Goal: Task Accomplishment & Management: Manage account settings

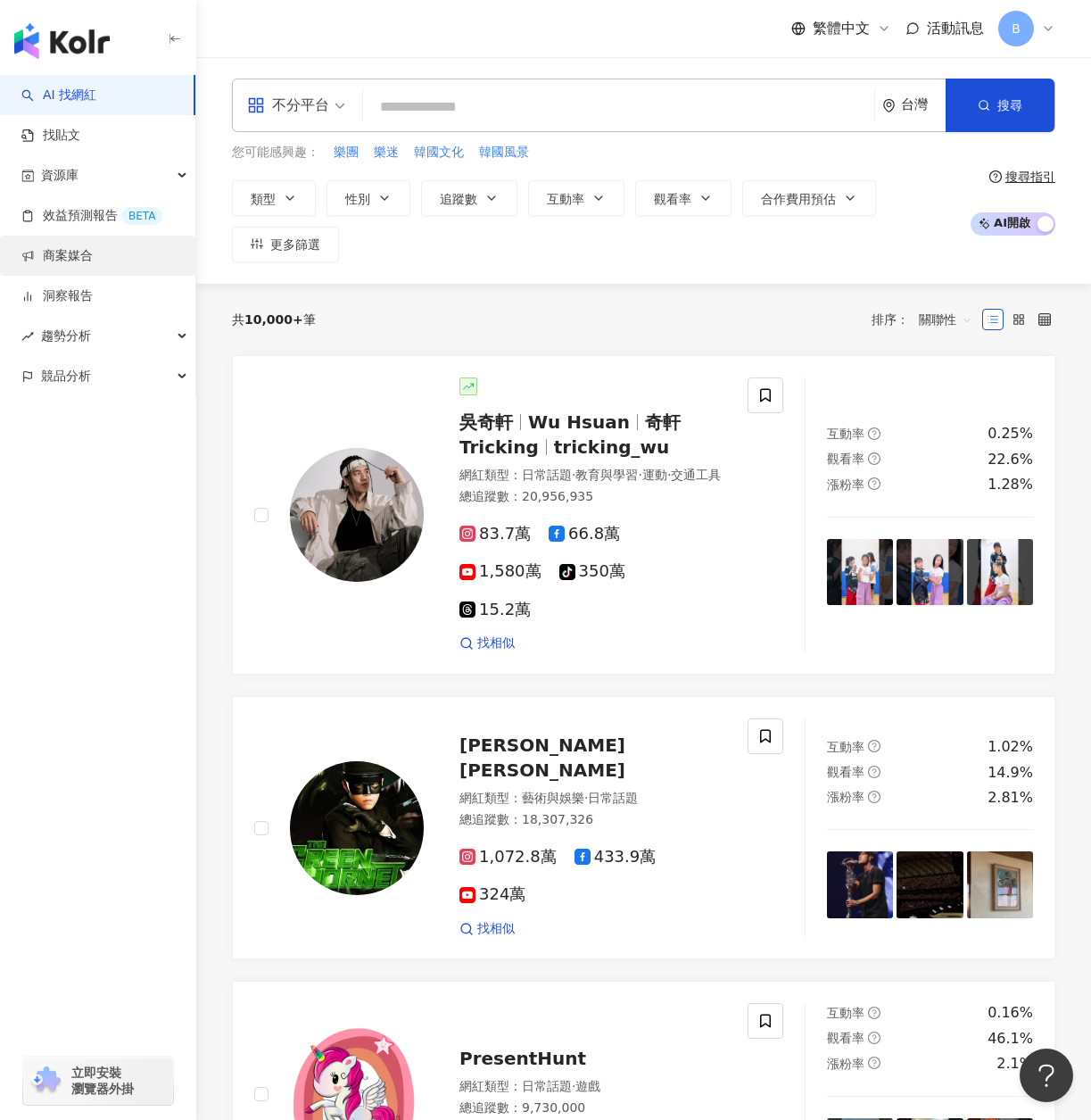
click at [93, 265] on link "商案媒合" at bounding box center [56, 255] width 71 height 18
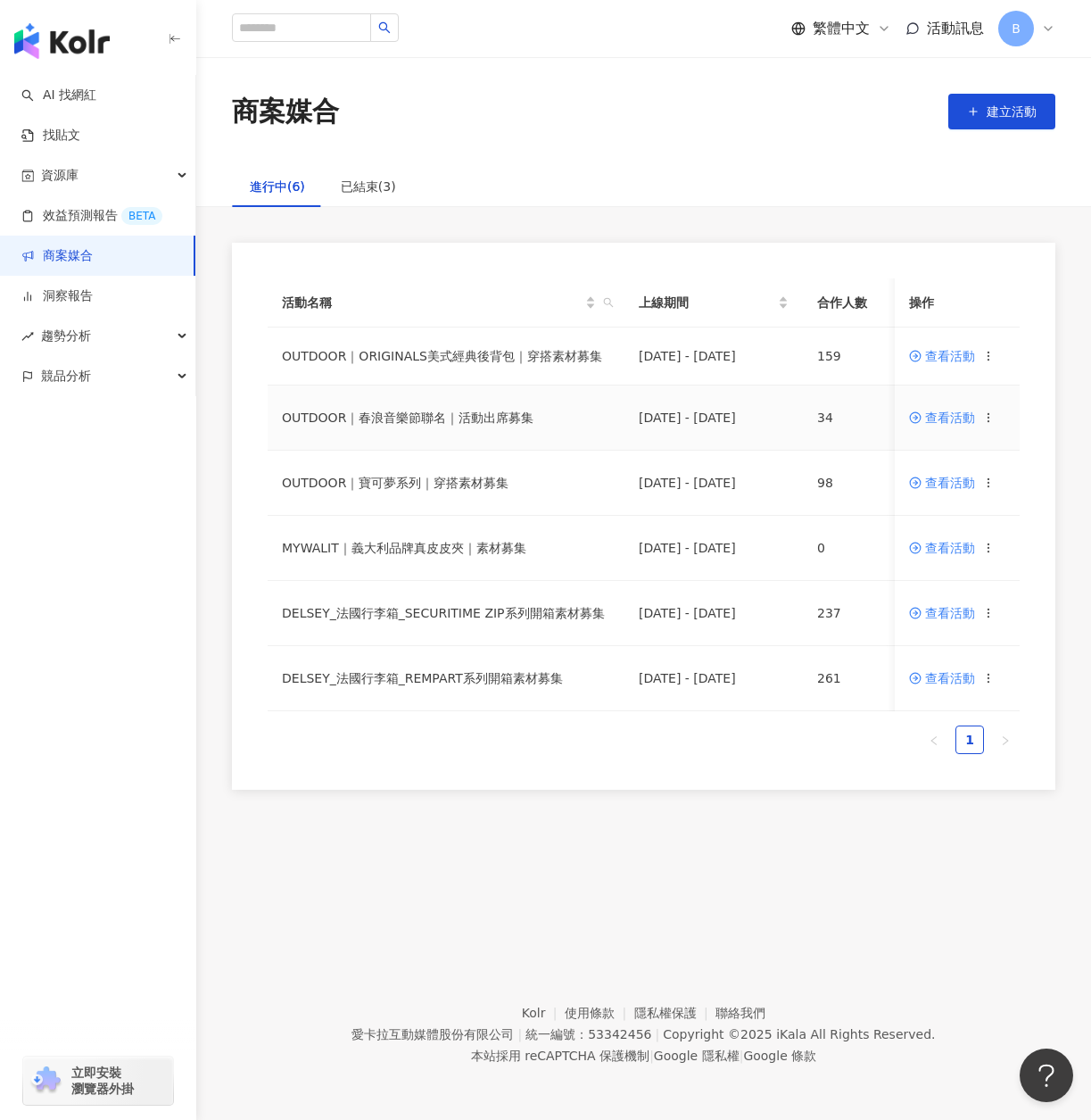
click at [939, 424] on span "查看活動" at bounding box center [941, 417] width 66 height 12
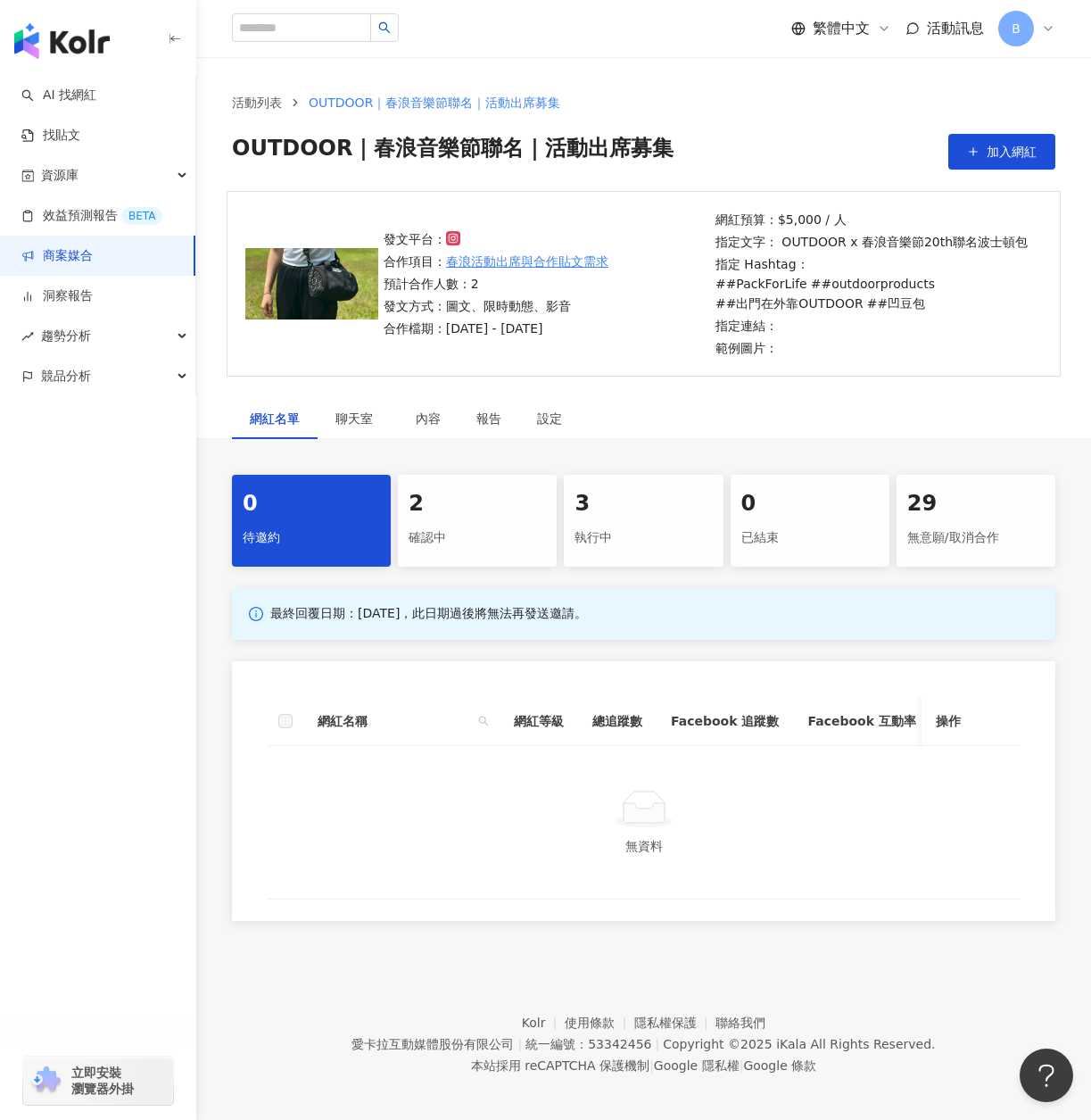
click at [538, 541] on div "確認中" at bounding box center [477, 538] width 137 height 31
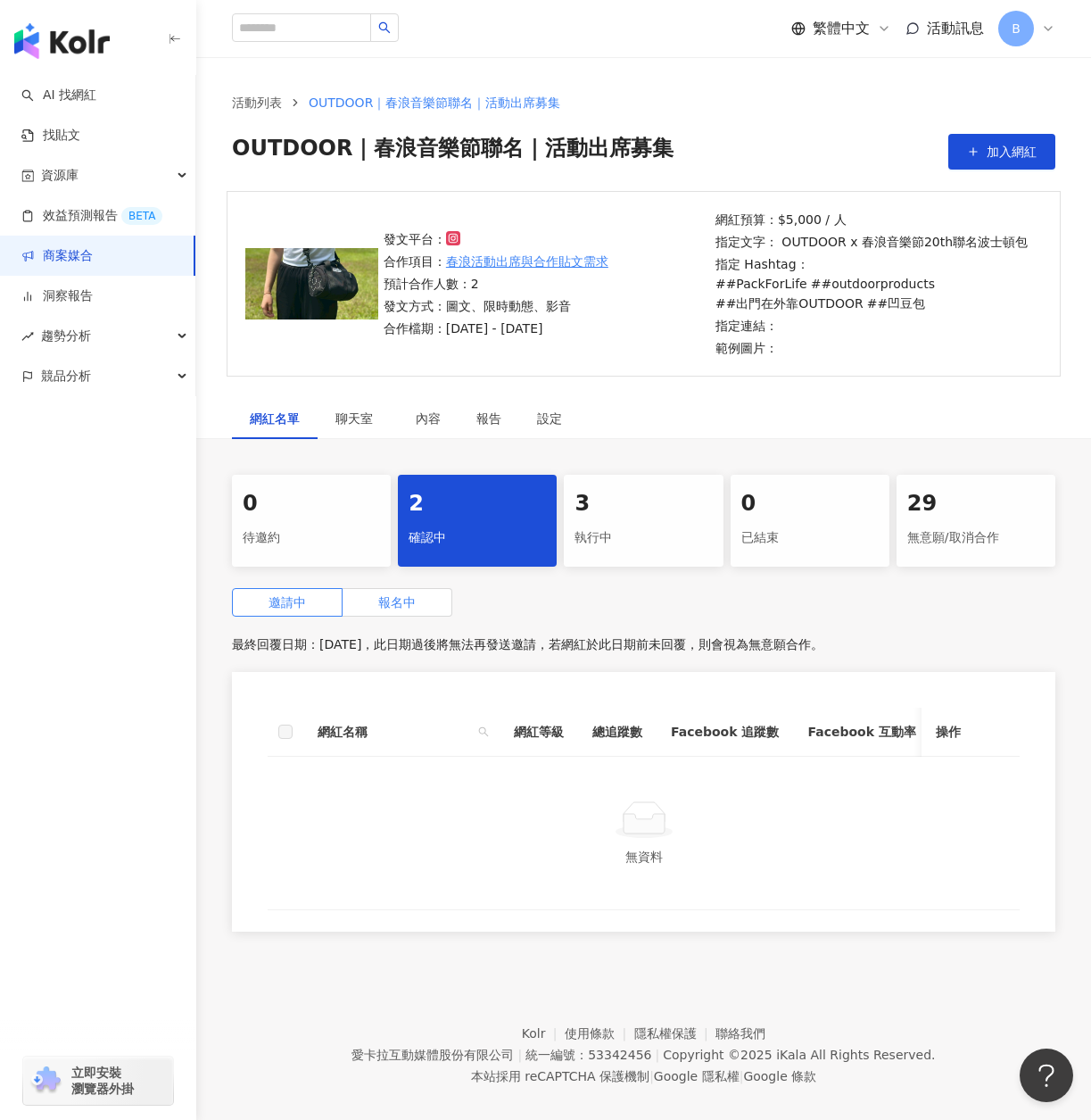
click at [407, 591] on label "報名中" at bounding box center [397, 602] width 110 height 29
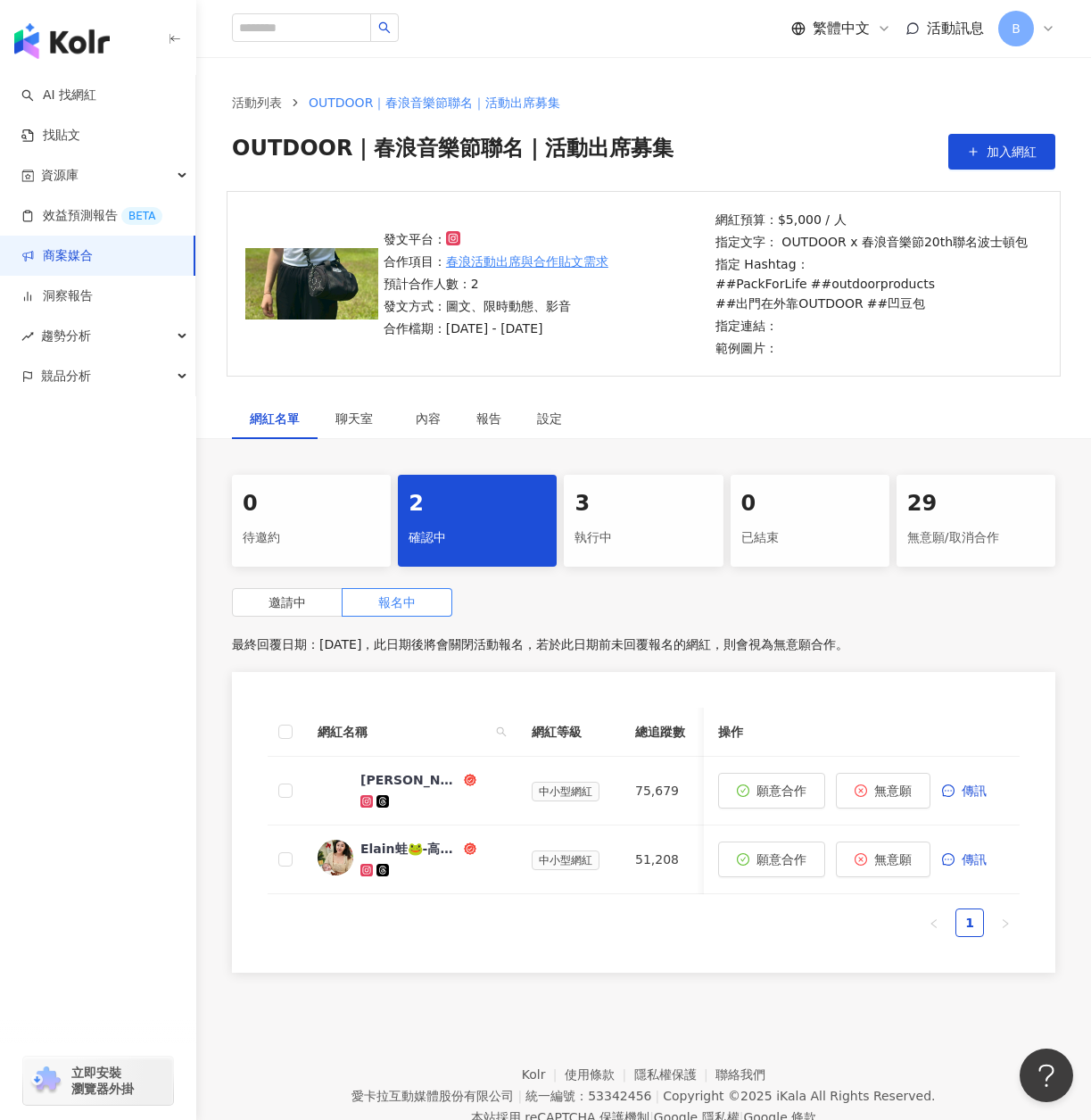
scroll to position [82, 0]
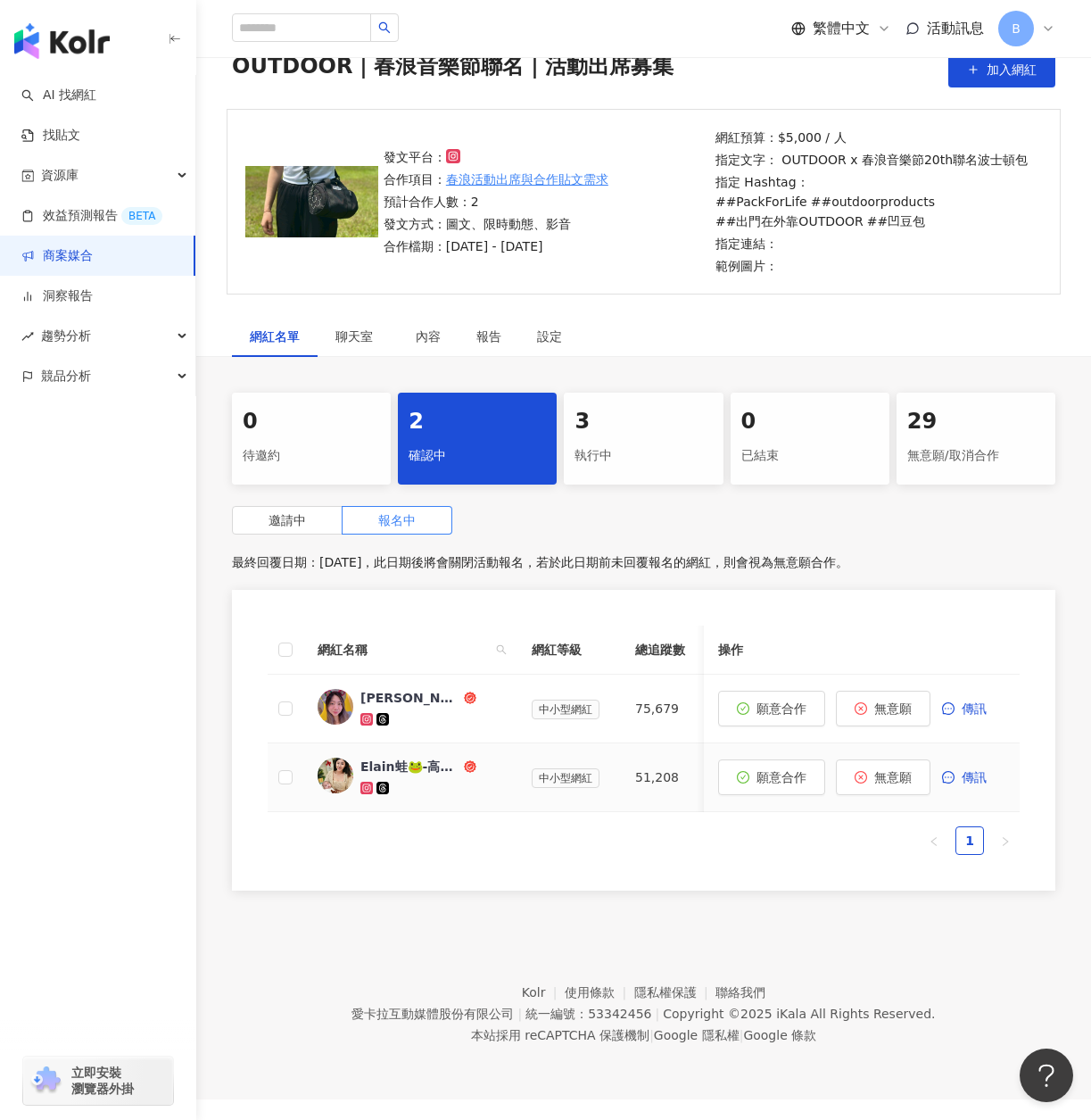
click at [407, 781] on div at bounding box center [431, 787] width 143 height 18
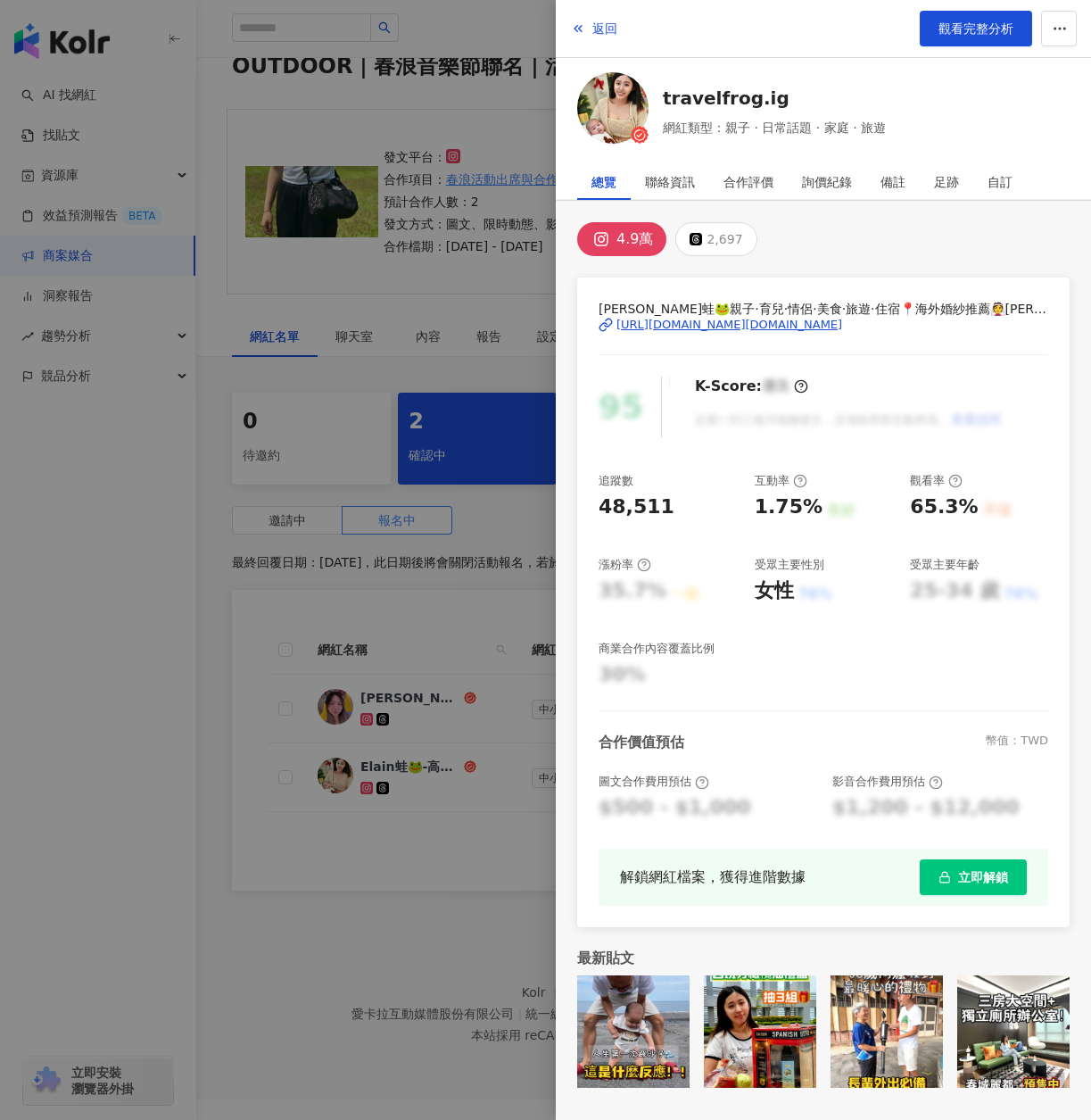
click at [694, 320] on div "https://www.instagram.com/travelfrog.ig/" at bounding box center [729, 324] width 226 height 16
click at [477, 104] on div at bounding box center [545, 560] width 1091 height 1120
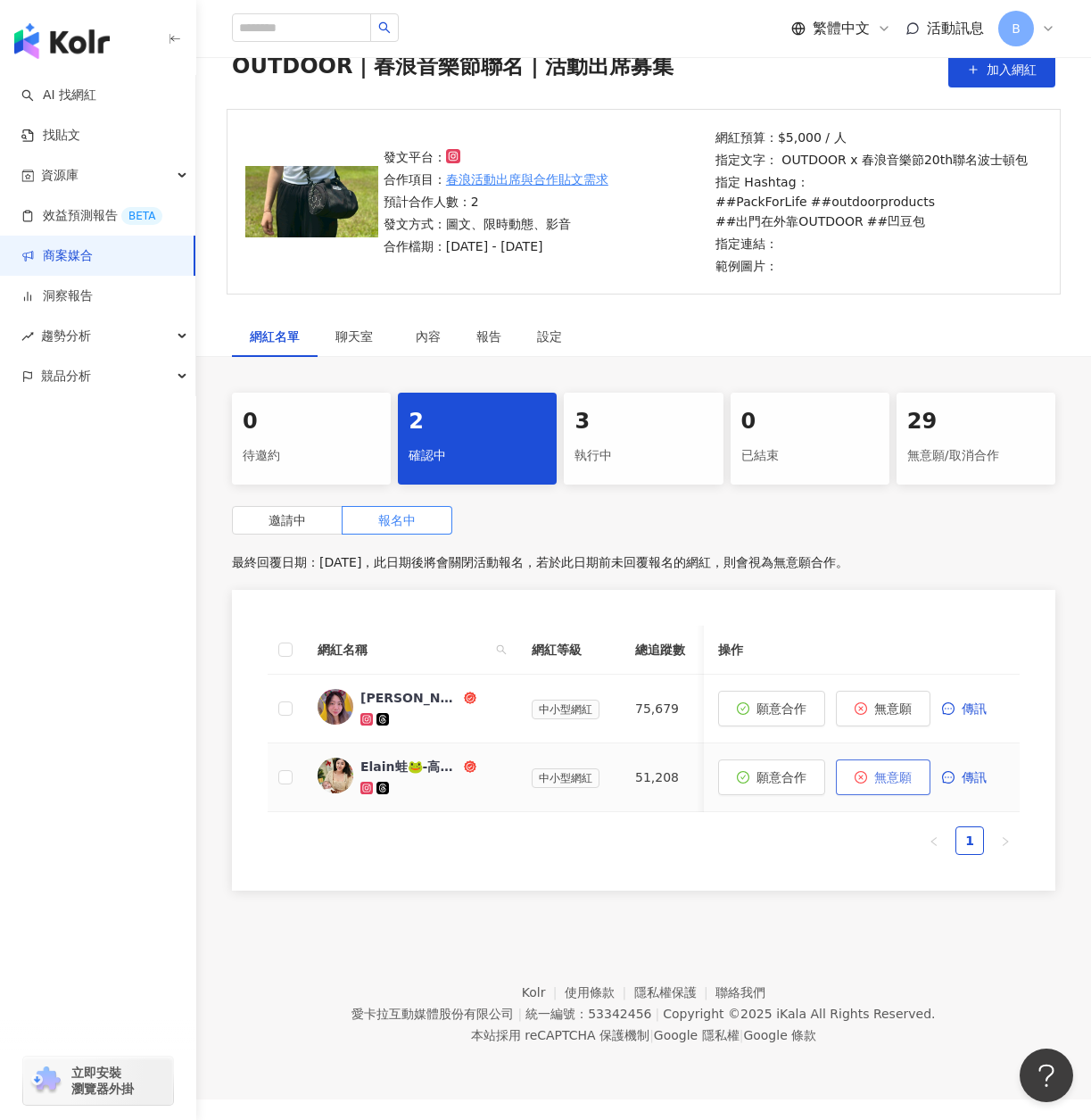
click at [878, 771] on span "無意願" at bounding box center [893, 777] width 37 height 14
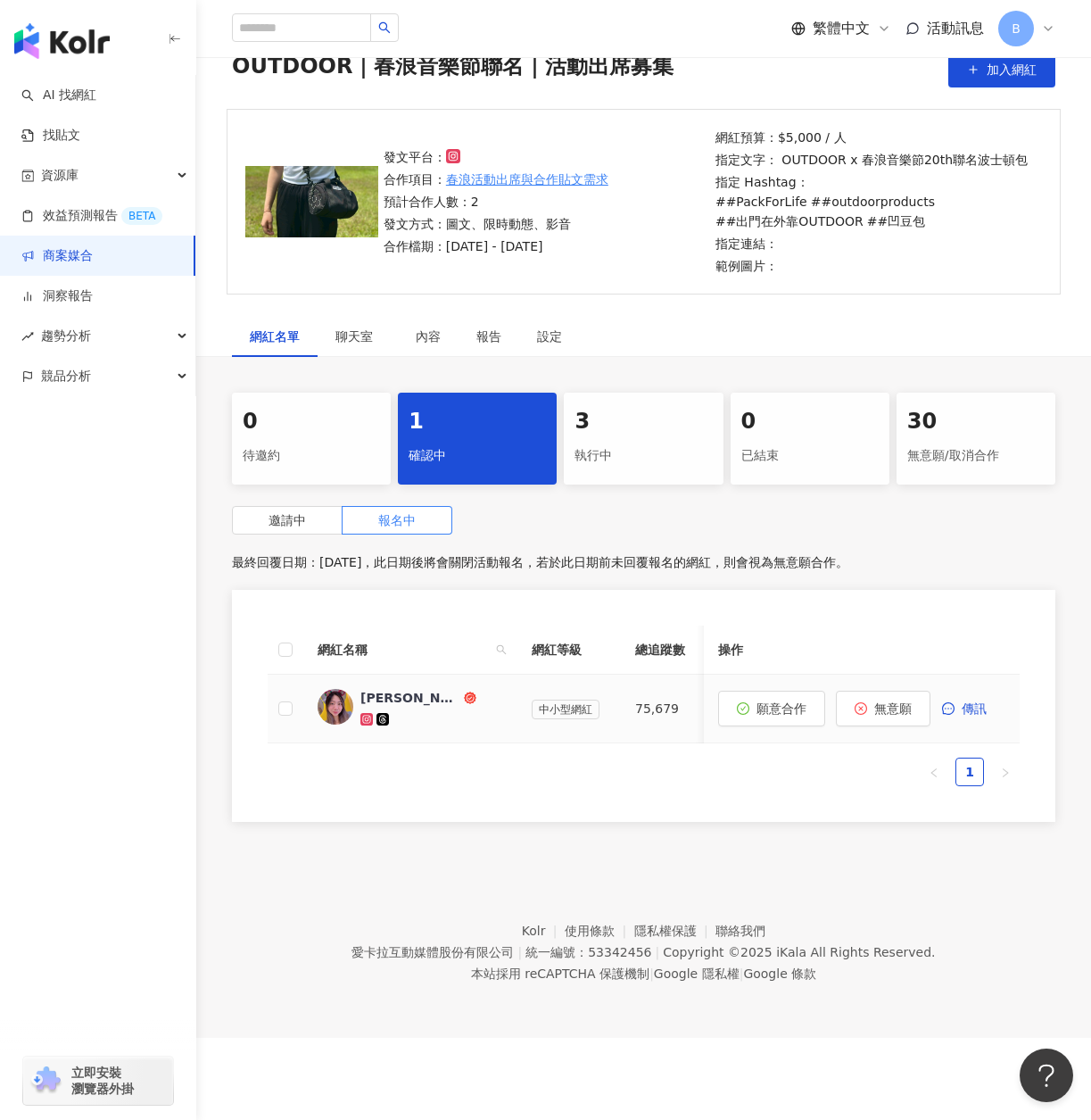
click at [412, 695] on div "Sarinne Sung 幸恩" at bounding box center [410, 697] width 100 height 18
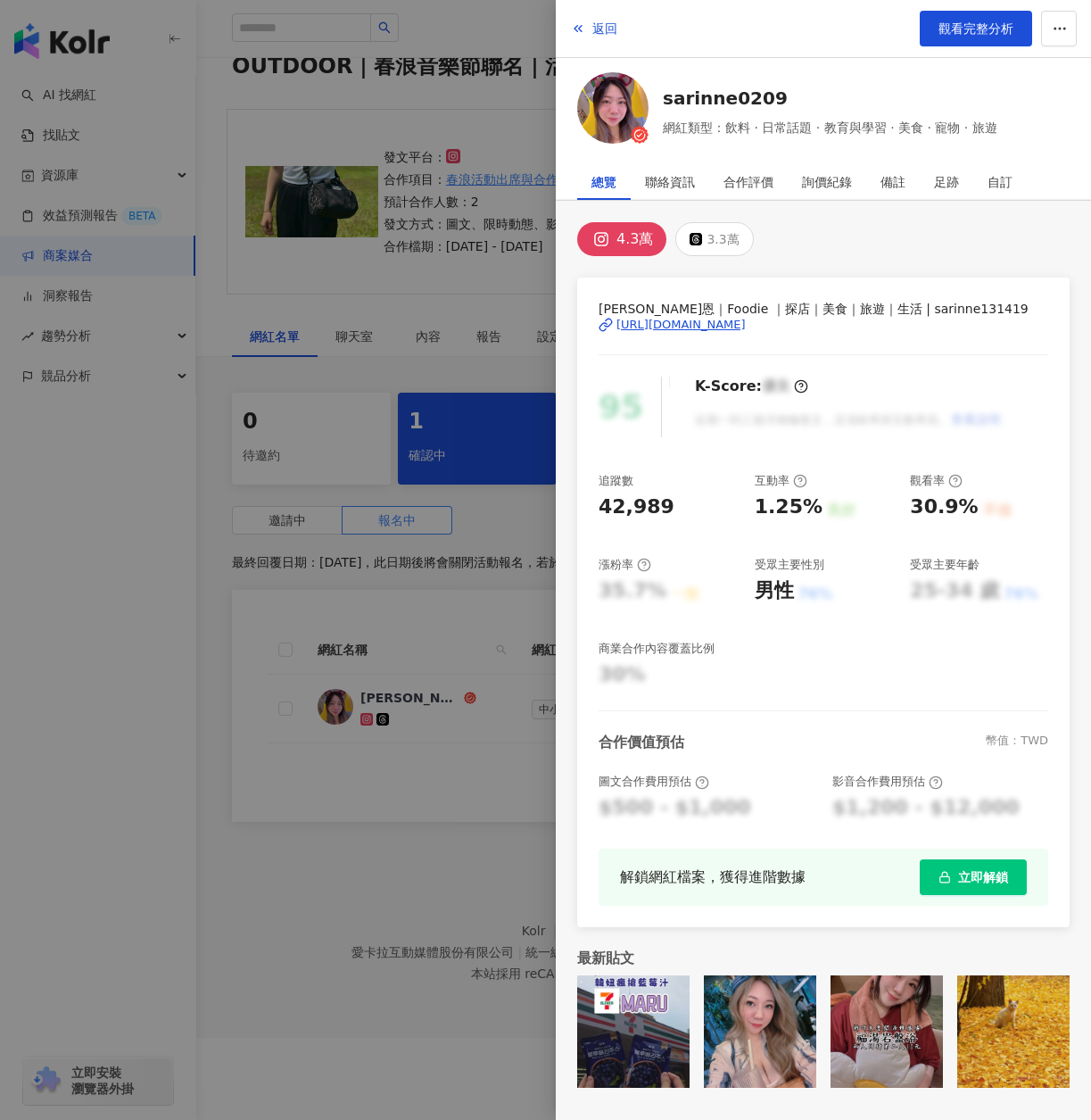
click at [664, 328] on div "[URL][DOMAIN_NAME]" at bounding box center [681, 324] width 130 height 16
click at [497, 518] on div at bounding box center [545, 560] width 1091 height 1120
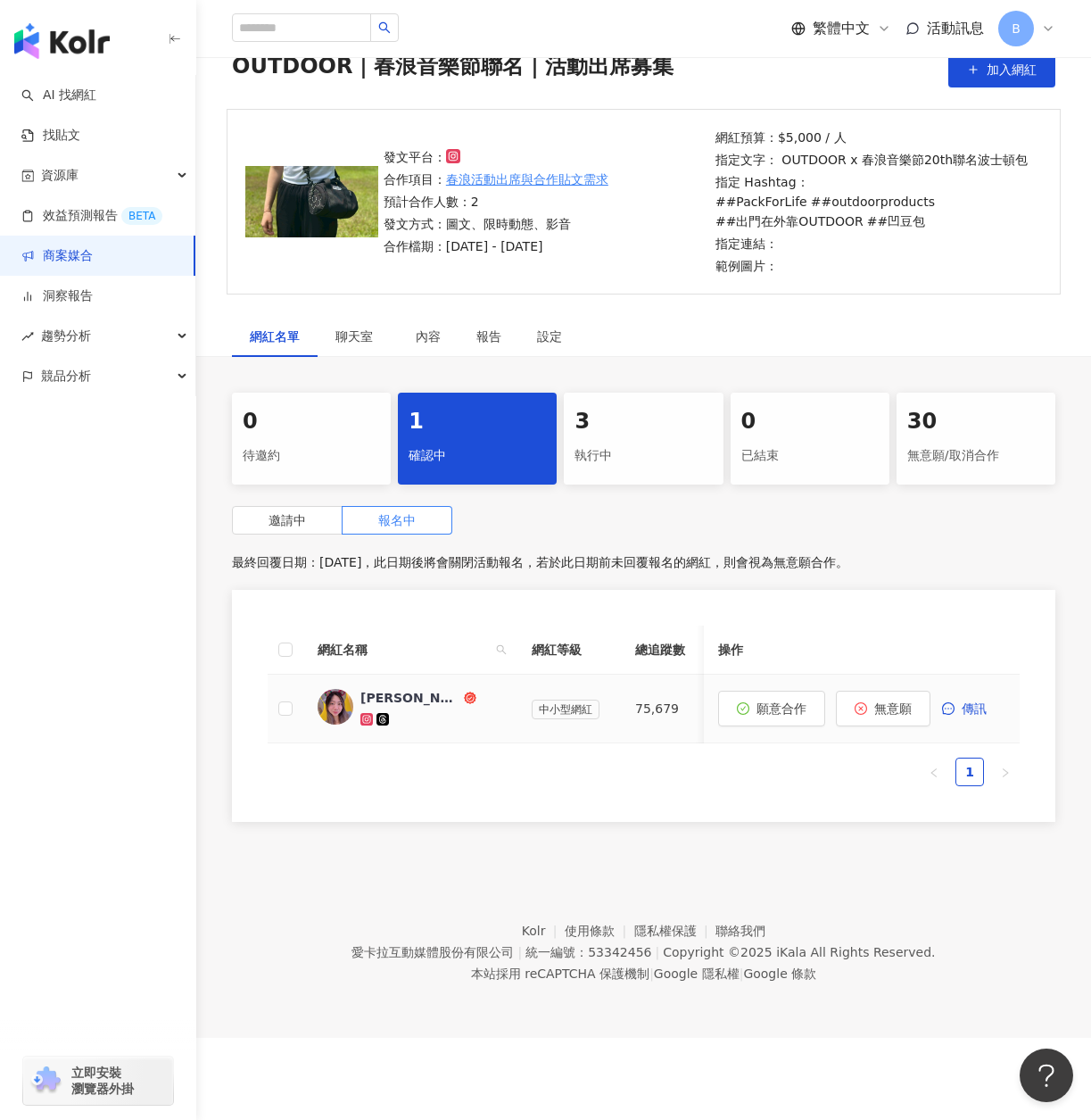
click at [418, 700] on div "Sarinne Sung 幸恩" at bounding box center [410, 697] width 100 height 18
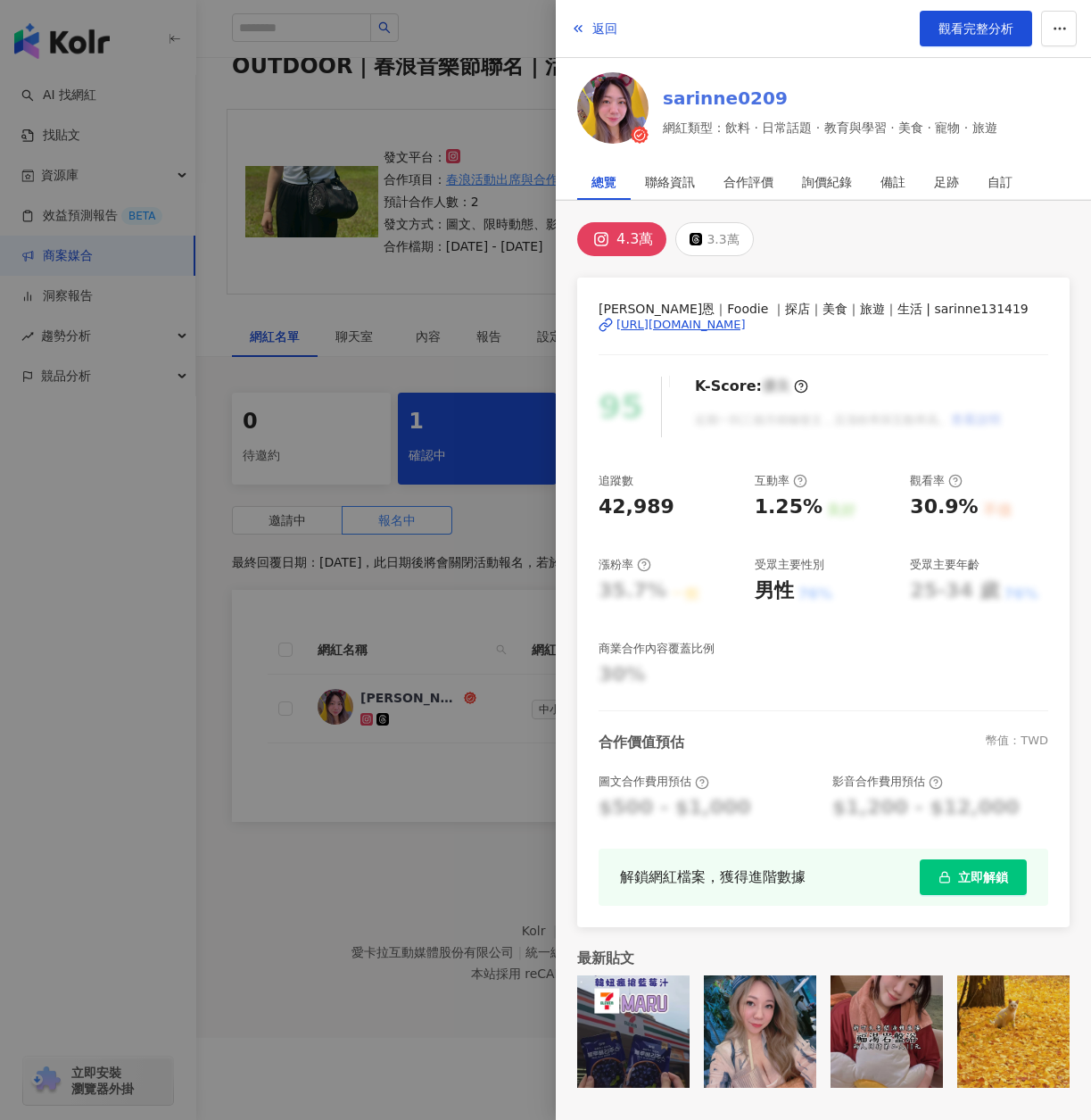
click at [676, 102] on link "sarinne0209" at bounding box center [829, 98] width 334 height 25
click at [524, 560] on div at bounding box center [545, 560] width 1091 height 1120
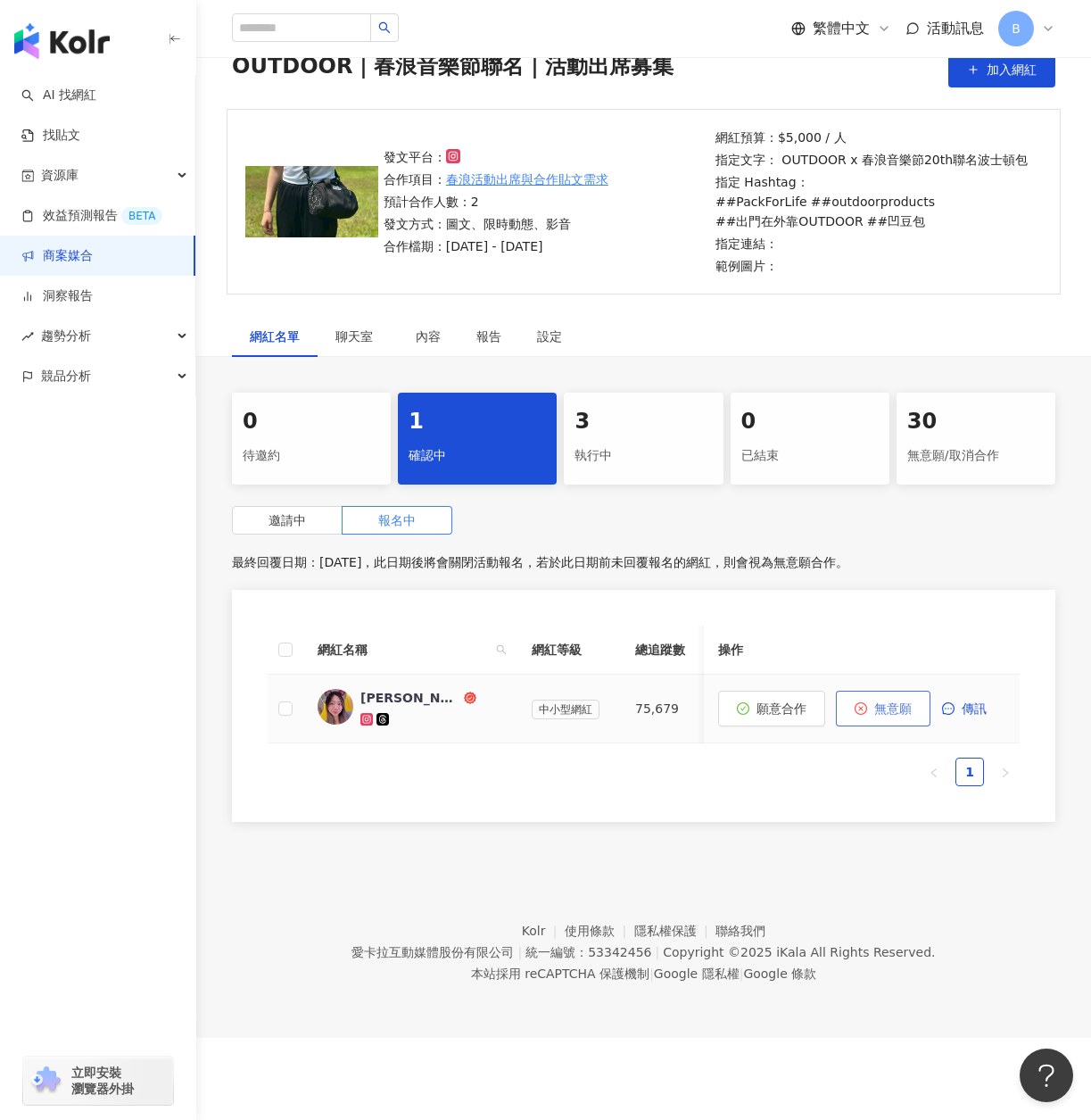
click at [864, 710] on icon "close-circle" at bounding box center [860, 708] width 12 height 12
